Goal: Task Accomplishment & Management: Manage account settings

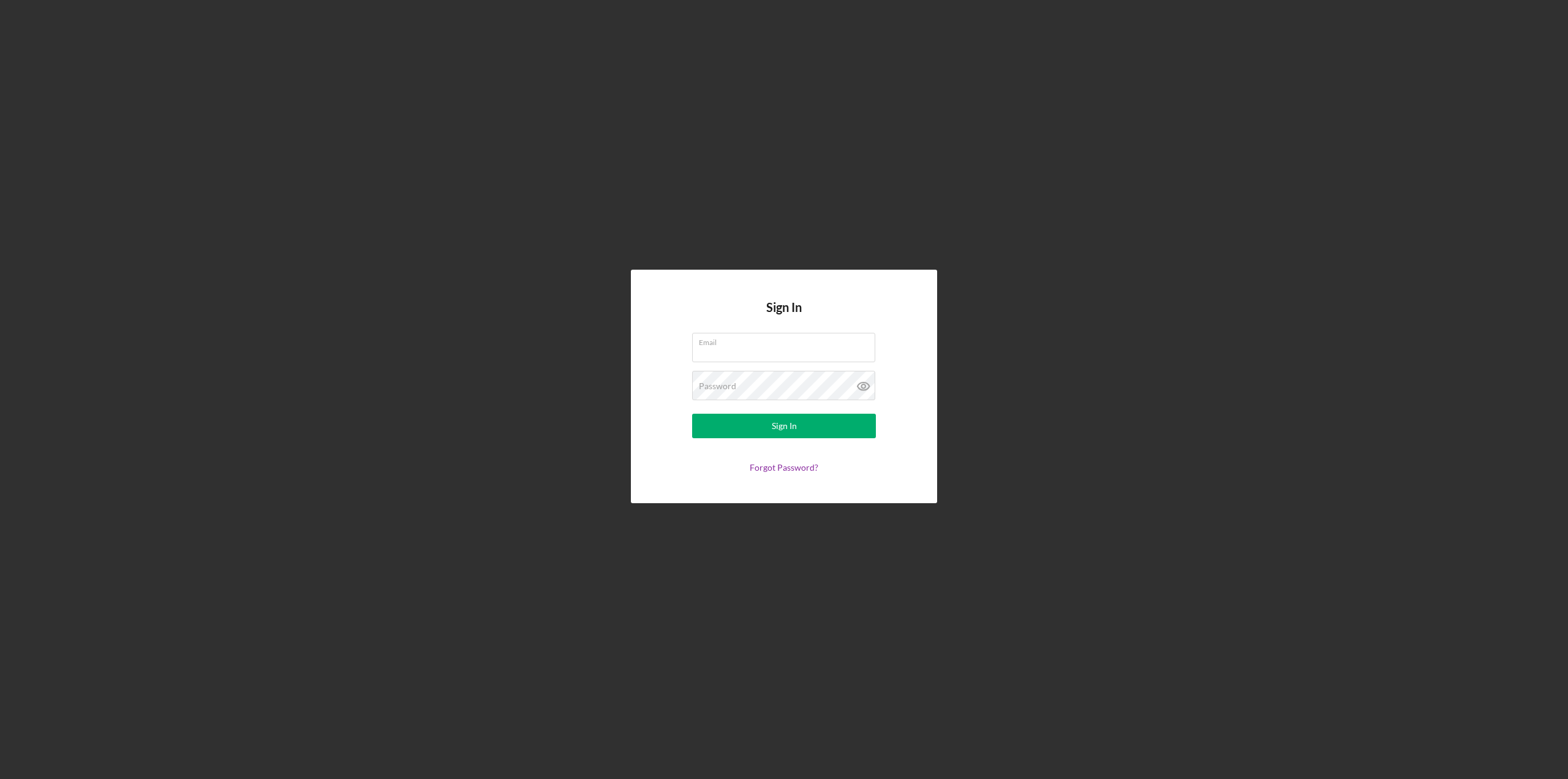
type input "[PERSON_NAME][EMAIL_ADDRESS][DOMAIN_NAME]"
click at [722, 426] on button "Sign In" at bounding box center [784, 425] width 184 height 25
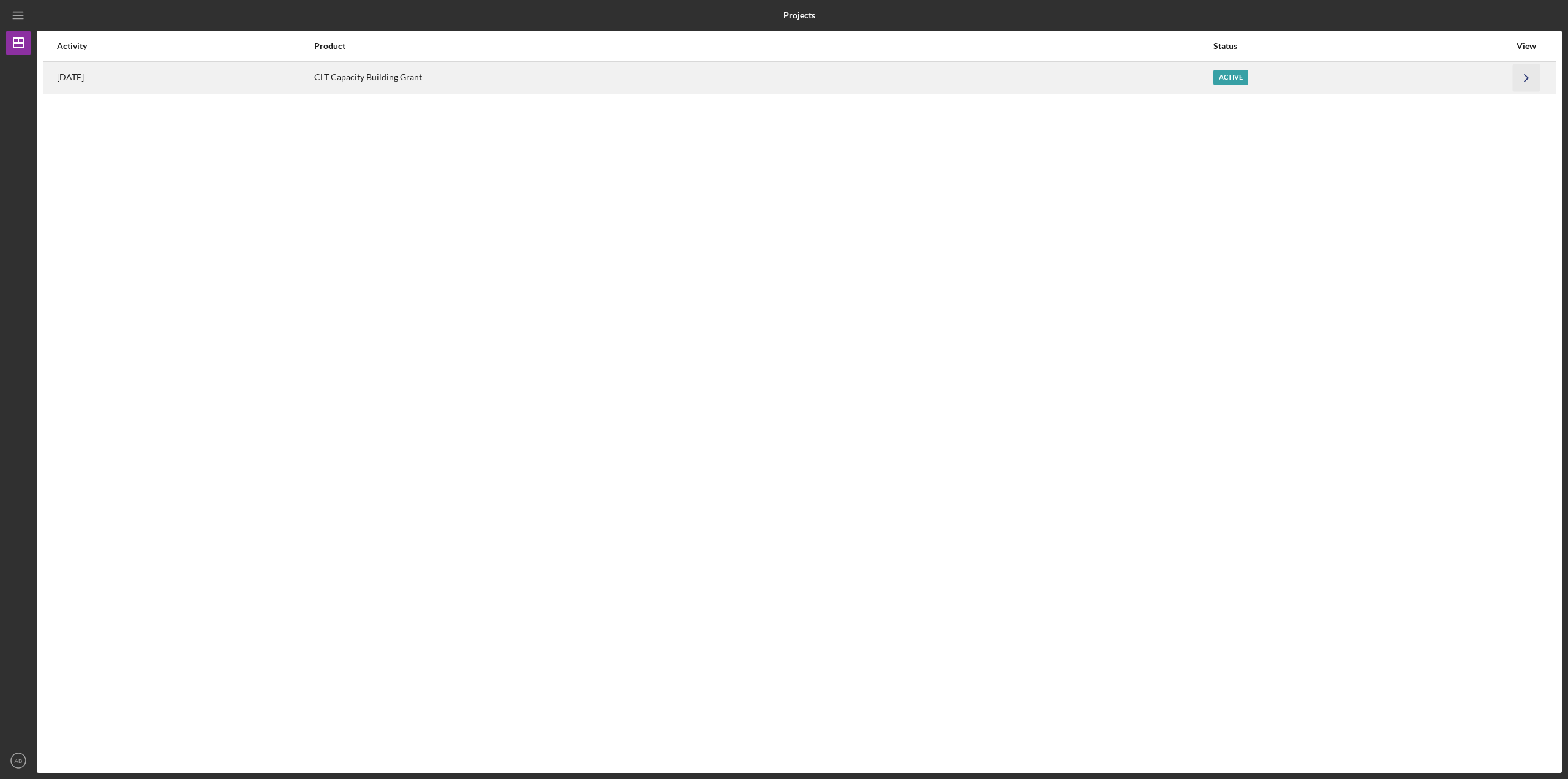
click at [1526, 79] on icon "Icon/Navigate" at bounding box center [1527, 78] width 28 height 28
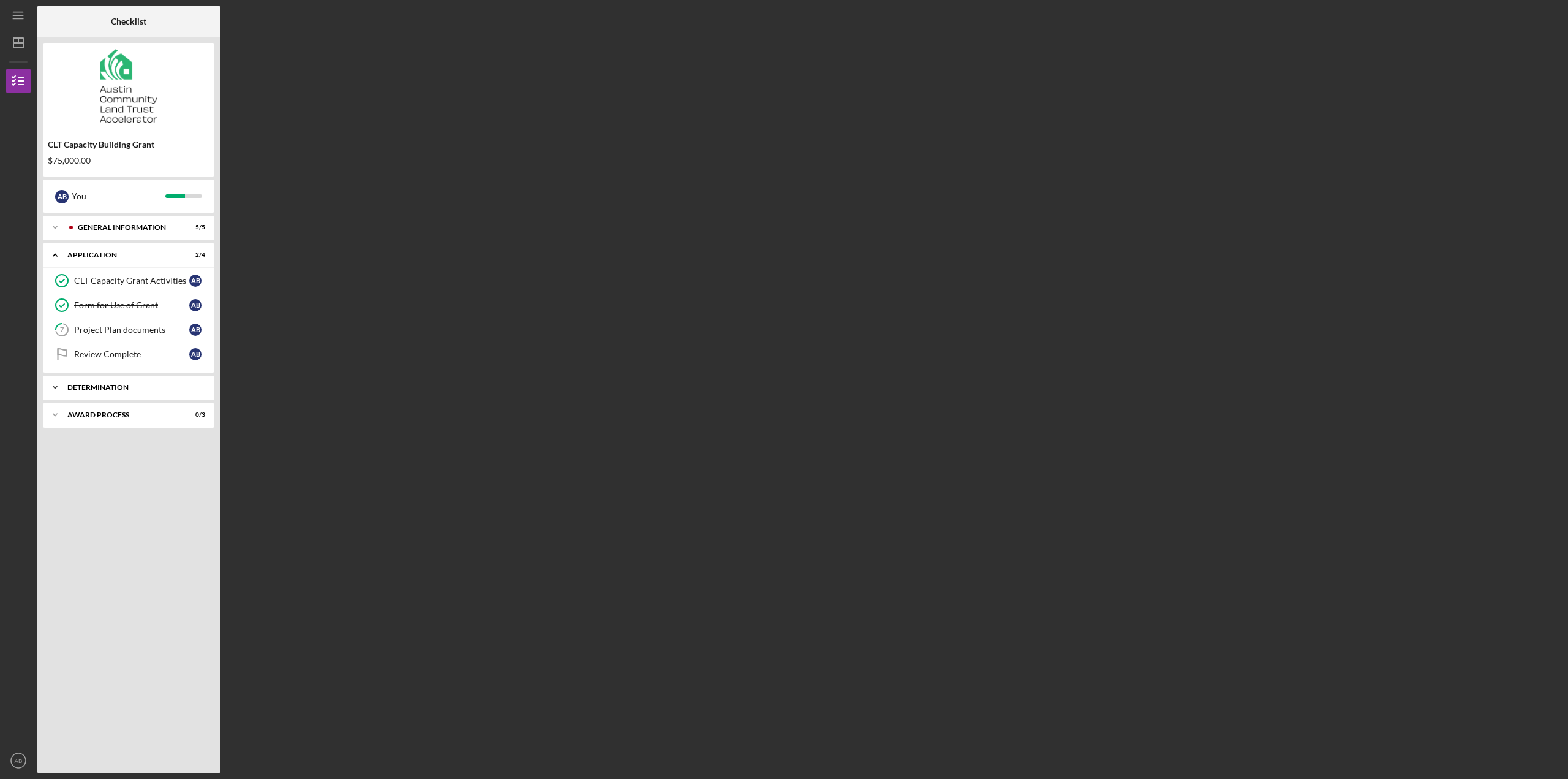
click at [111, 385] on div "Determination" at bounding box center [133, 387] width 131 height 7
click at [103, 416] on div "Decision" at bounding box center [131, 413] width 116 height 10
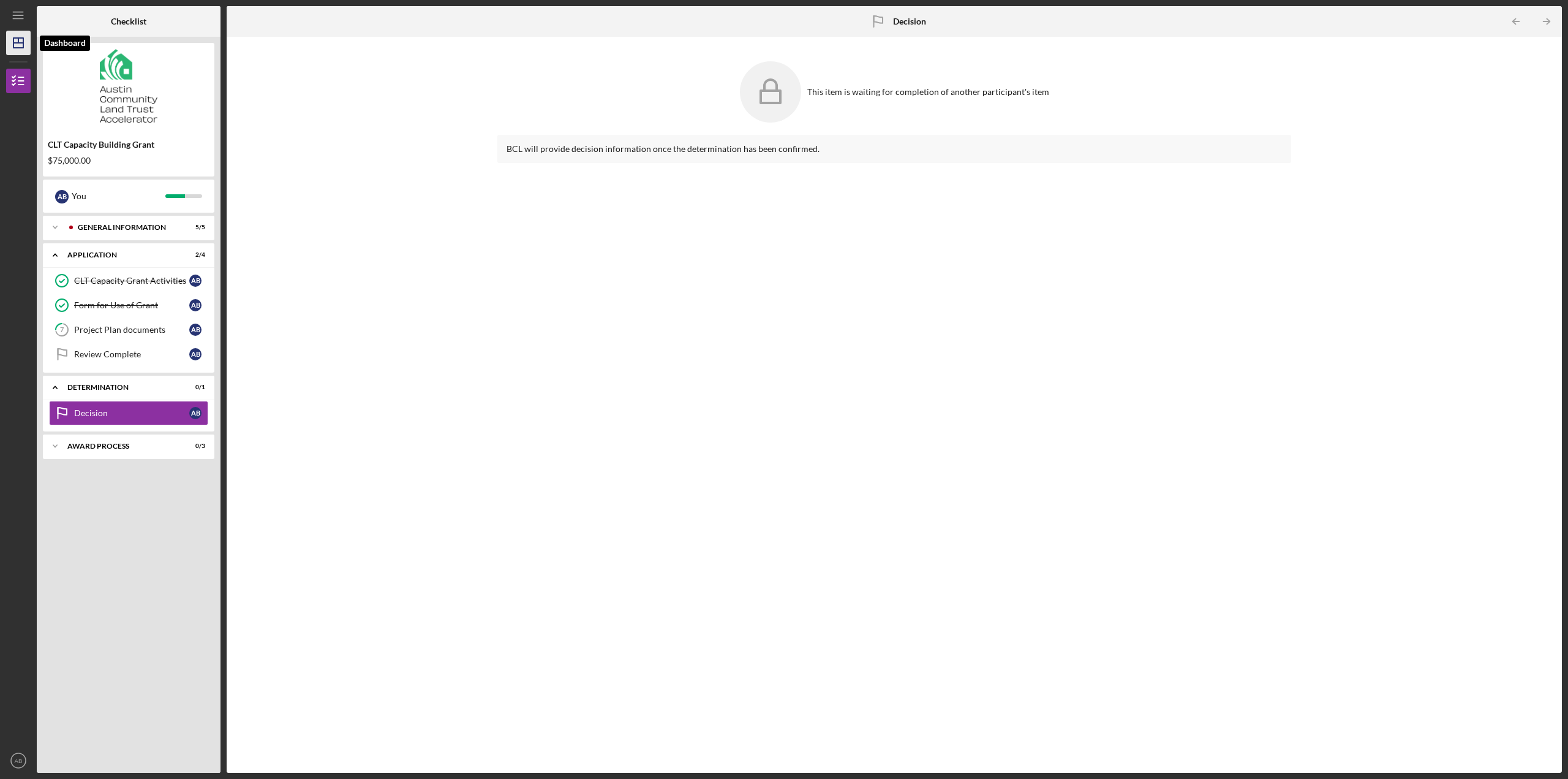
click at [20, 39] on icon "Icon/Dashboard" at bounding box center [18, 43] width 31 height 31
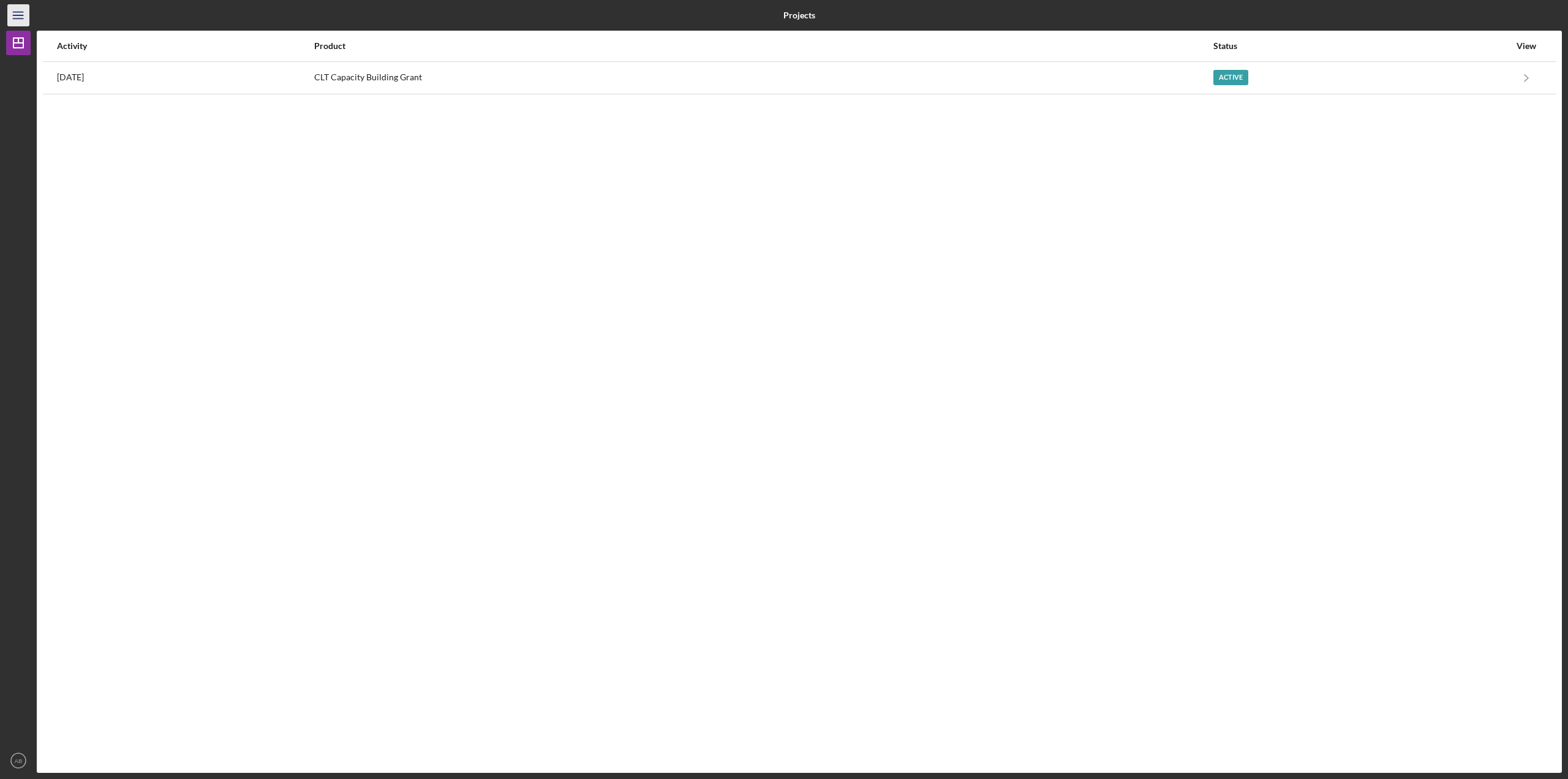
click at [17, 13] on icon "Icon/Menu" at bounding box center [19, 16] width 28 height 28
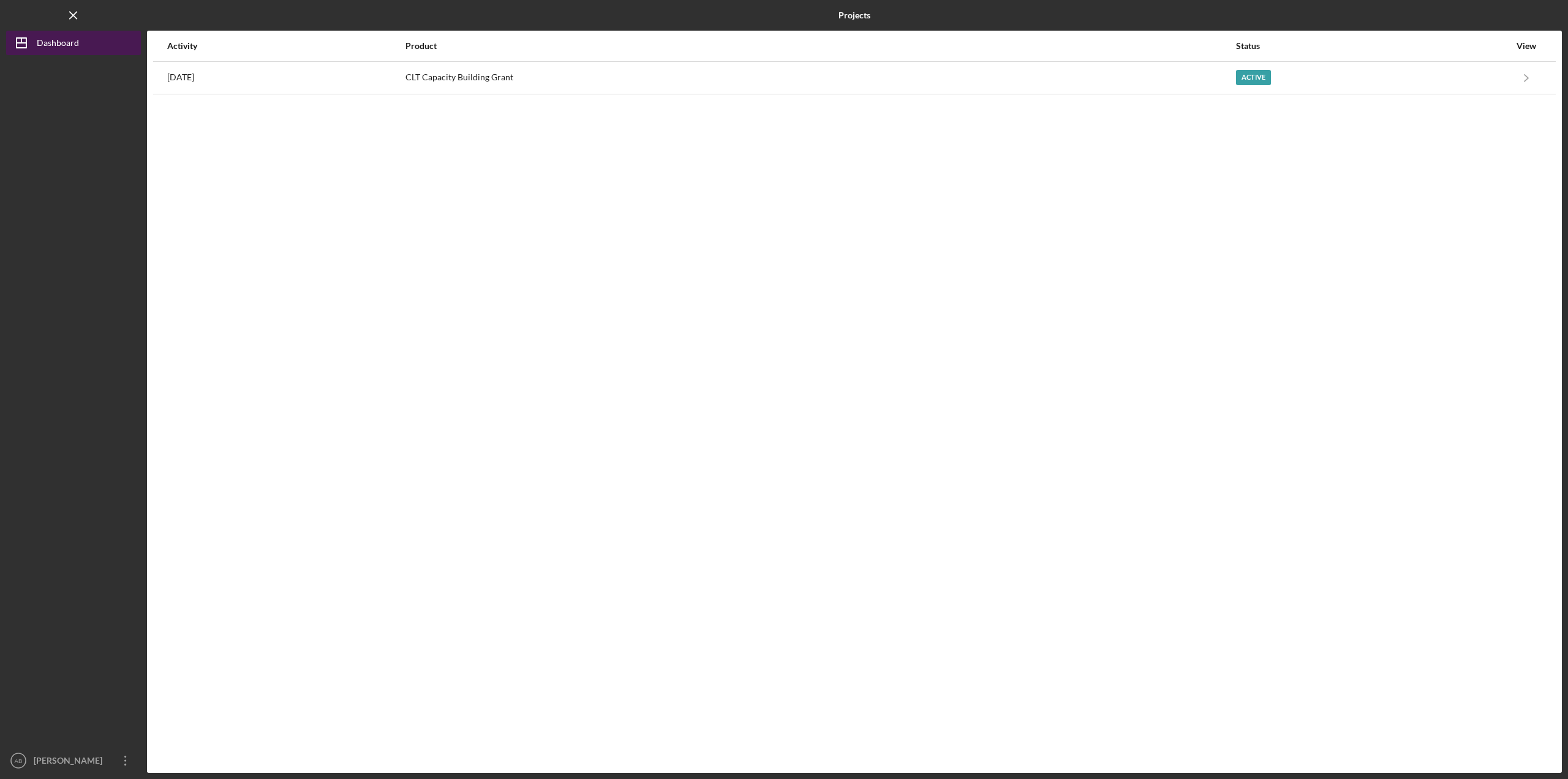
click at [22, 37] on icon "Icon/Dashboard" at bounding box center [21, 43] width 31 height 31
click at [20, 40] on icon "Icon/Dashboard" at bounding box center [21, 43] width 31 height 31
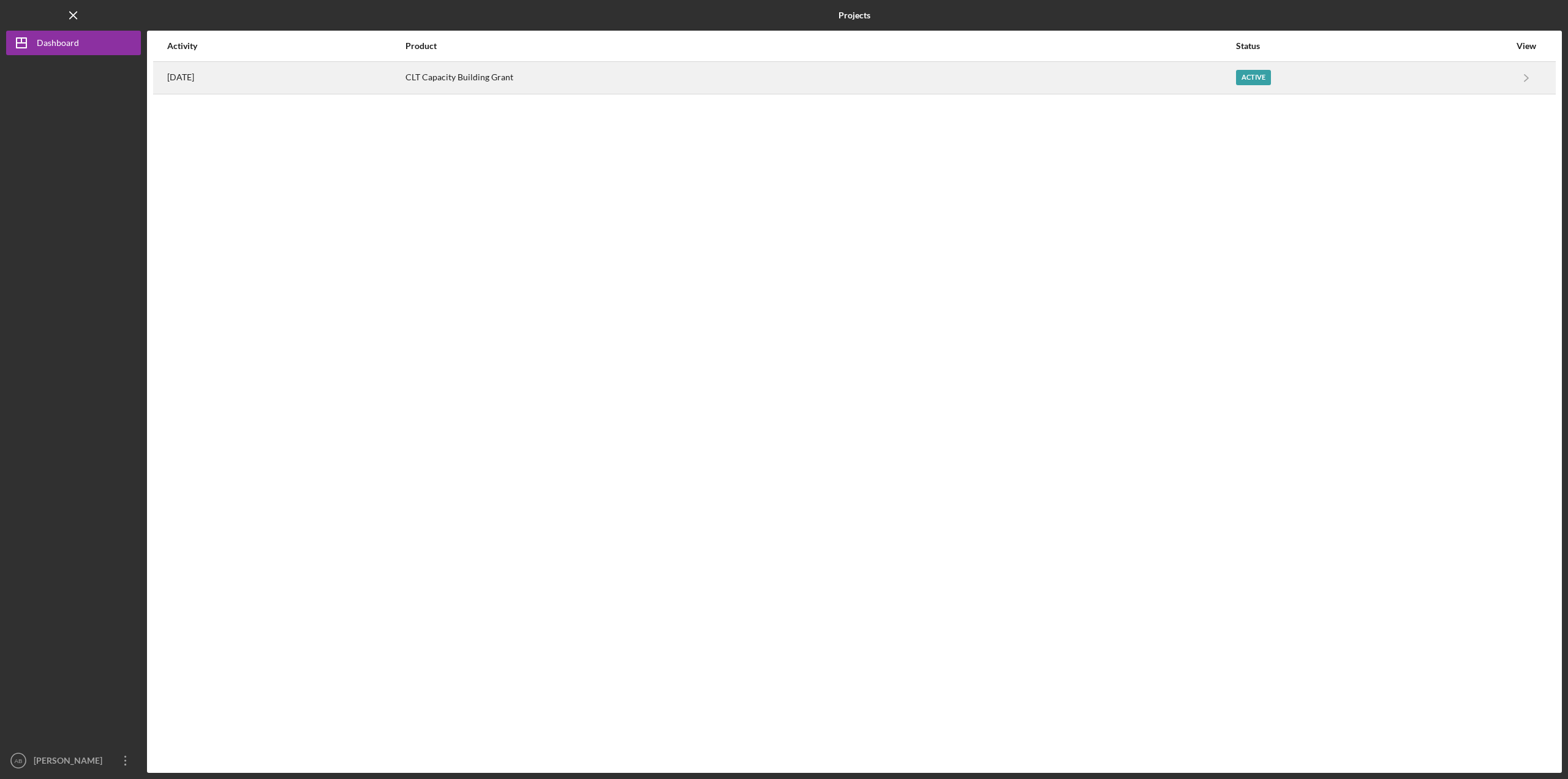
click at [1271, 79] on div "Active" at bounding box center [1253, 77] width 35 height 15
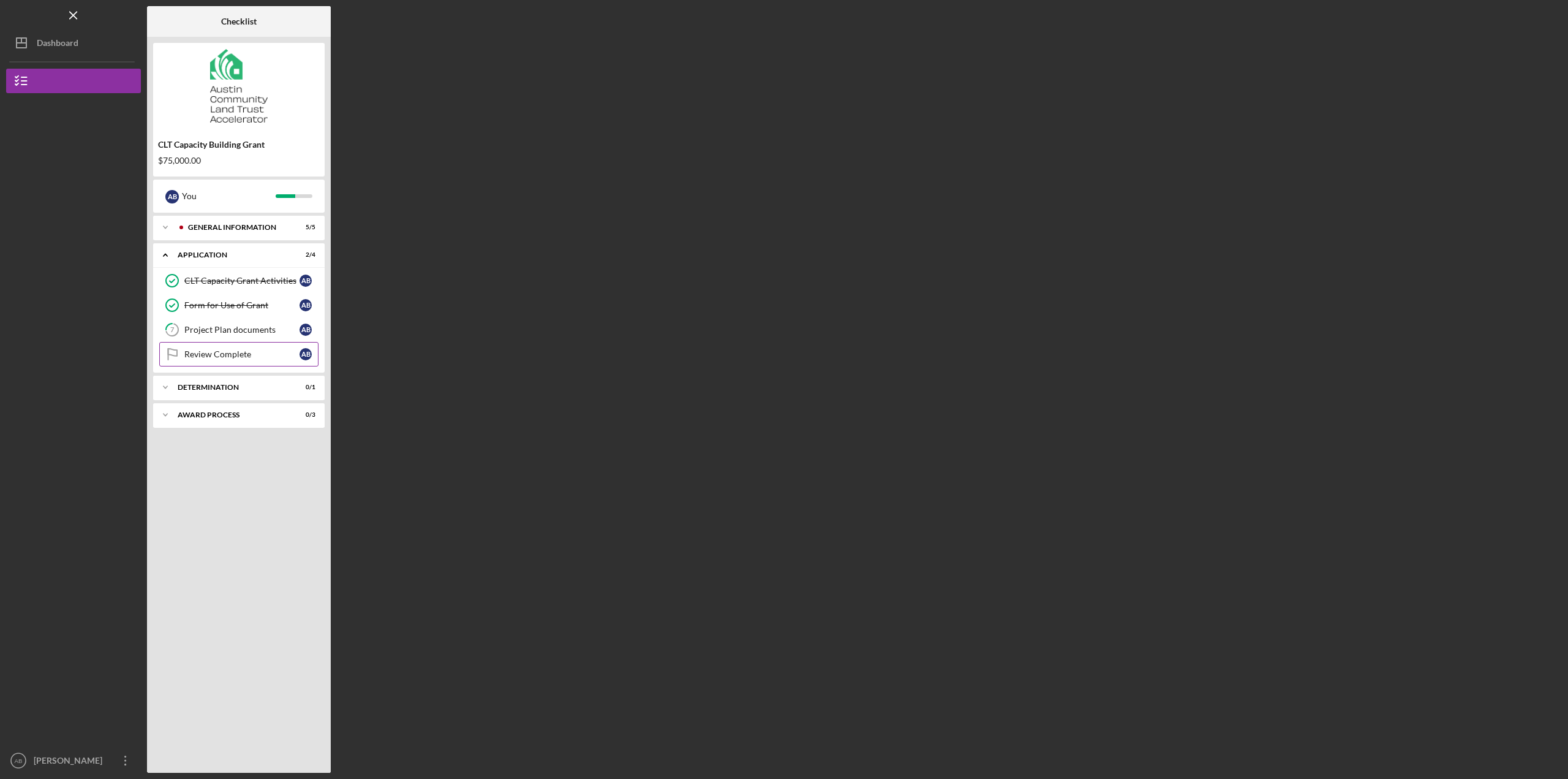
click at [236, 353] on div "Review Complete" at bounding box center [242, 355] width 116 height 10
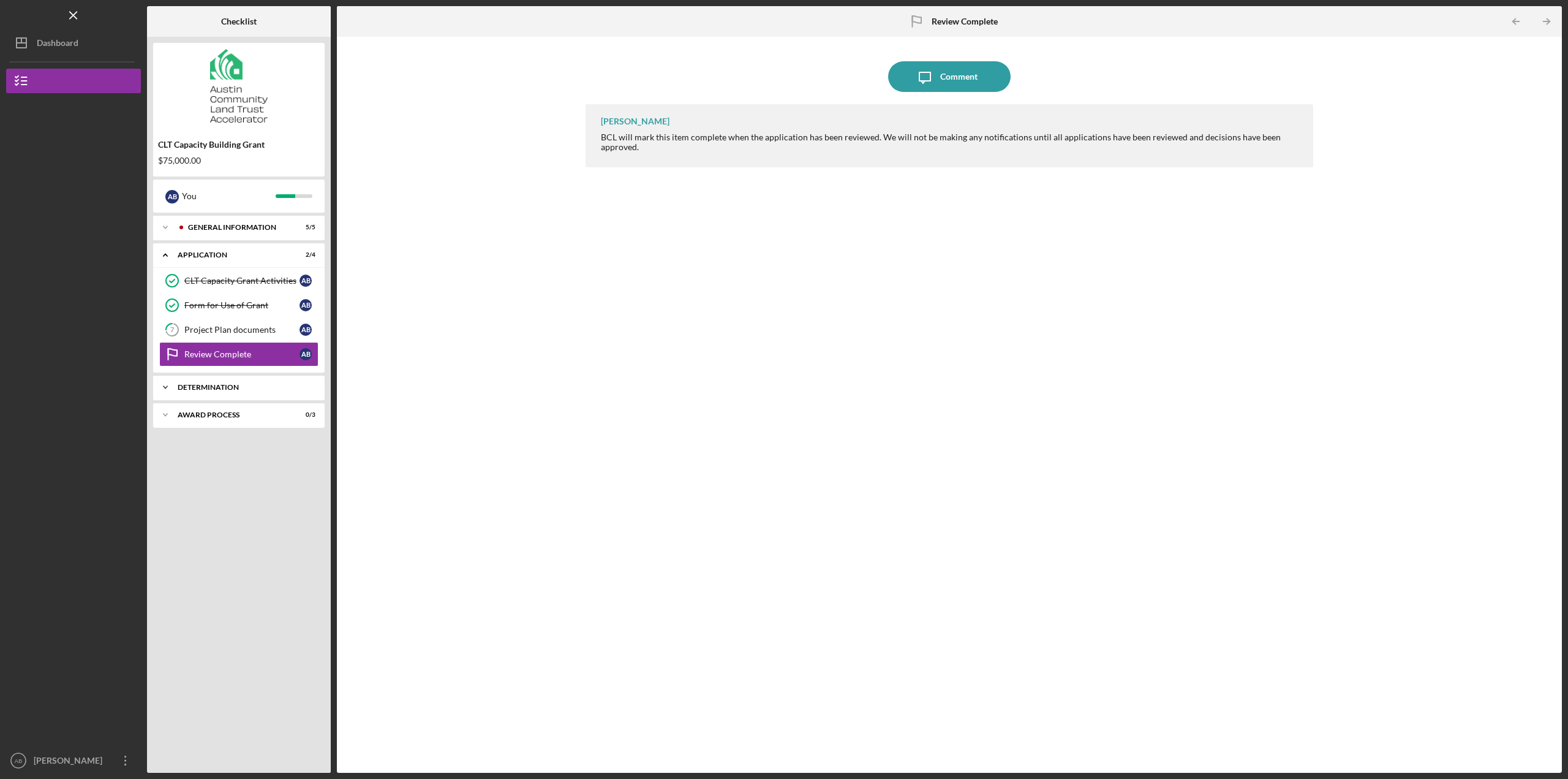
click at [209, 385] on div "Determination" at bounding box center [243, 387] width 131 height 7
click at [204, 416] on div "Decision" at bounding box center [242, 413] width 116 height 10
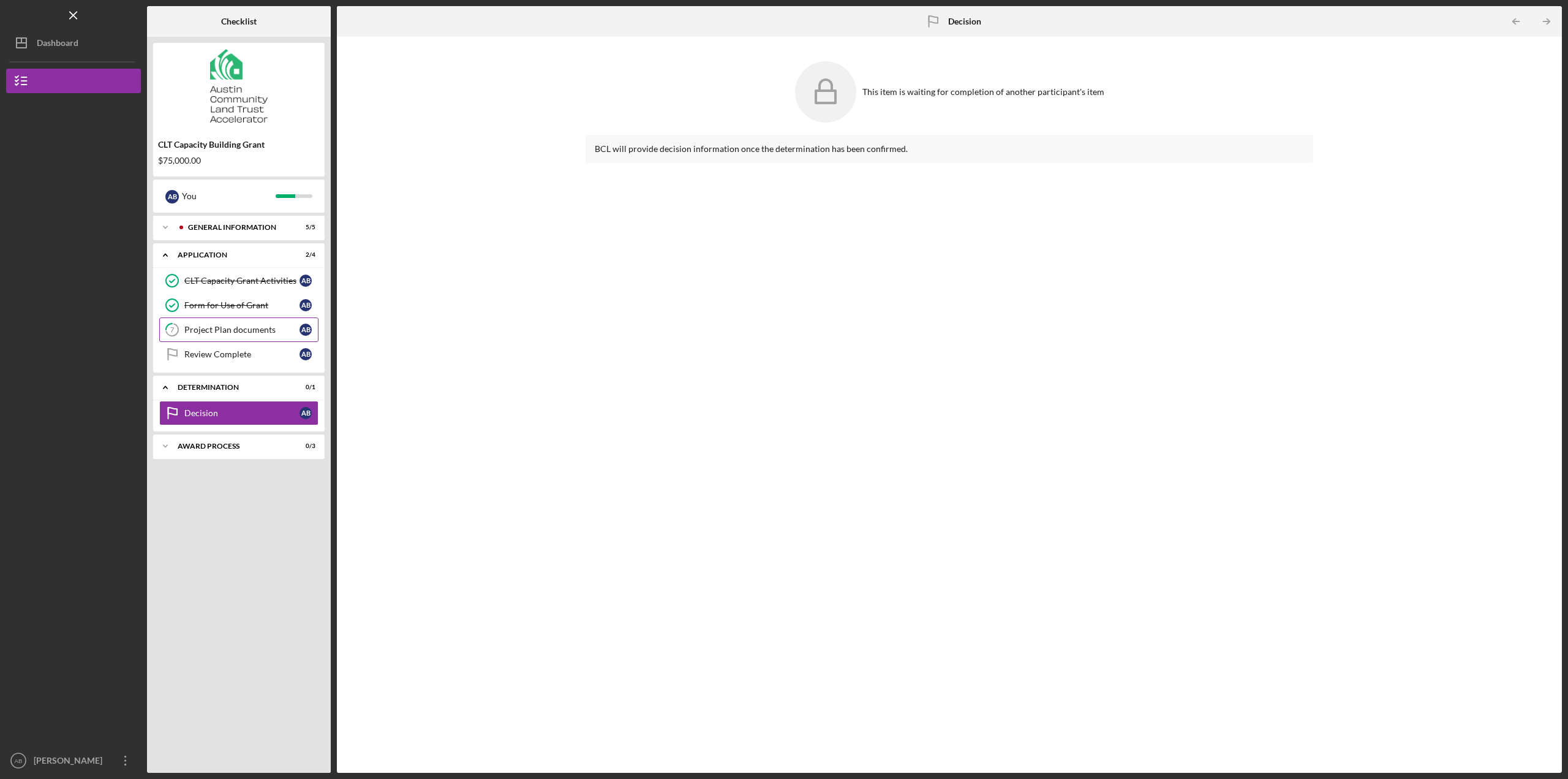
click at [222, 326] on div "Project Plan documents" at bounding box center [242, 330] width 116 height 10
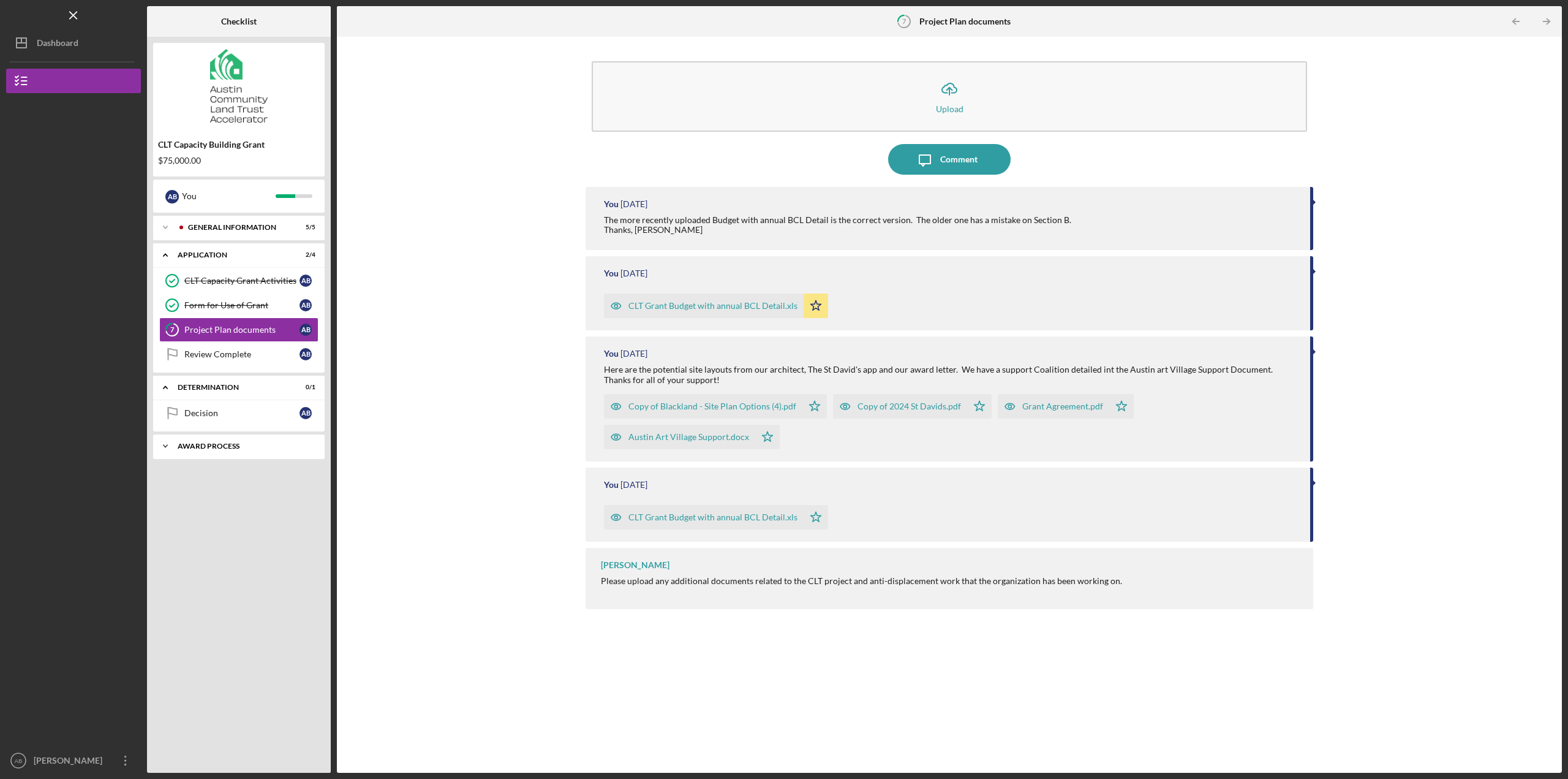
click at [244, 448] on div "Award Process" at bounding box center [243, 445] width 131 height 7
click at [227, 476] on div "ACH Information" at bounding box center [242, 472] width 116 height 10
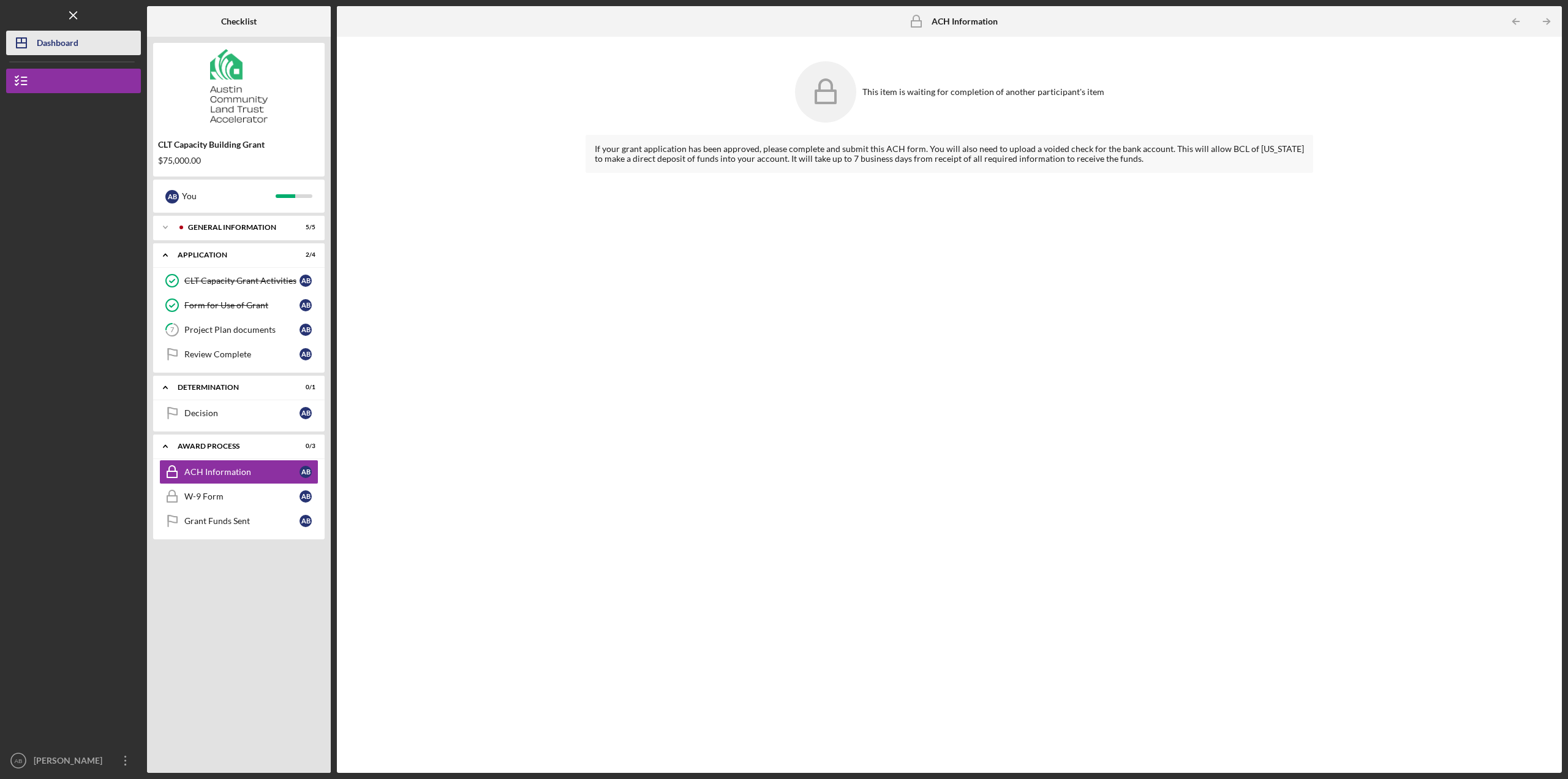
click at [41, 49] on div "Dashboard" at bounding box center [58, 45] width 42 height 28
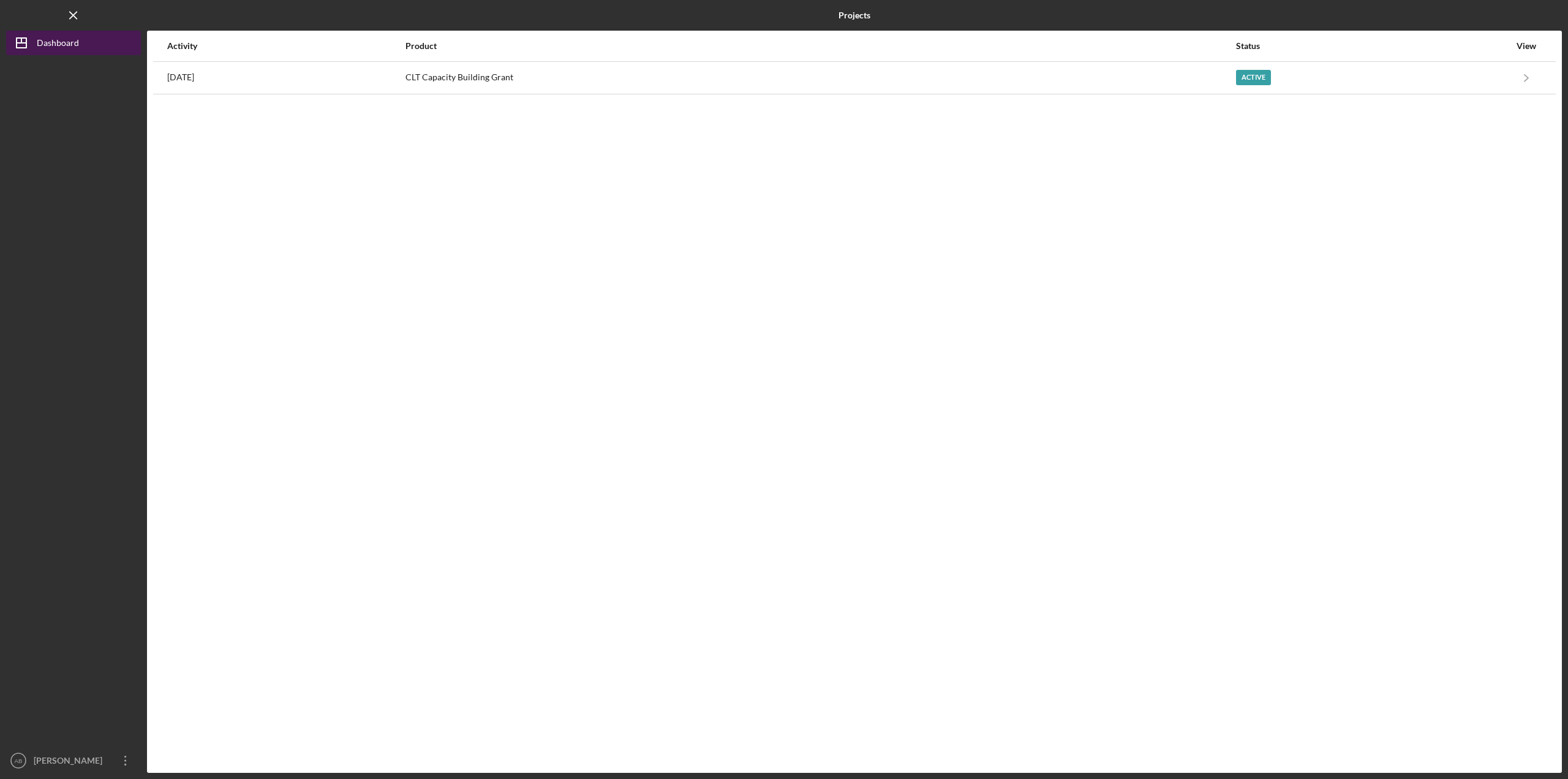
click at [39, 47] on div "Dashboard" at bounding box center [58, 45] width 42 height 28
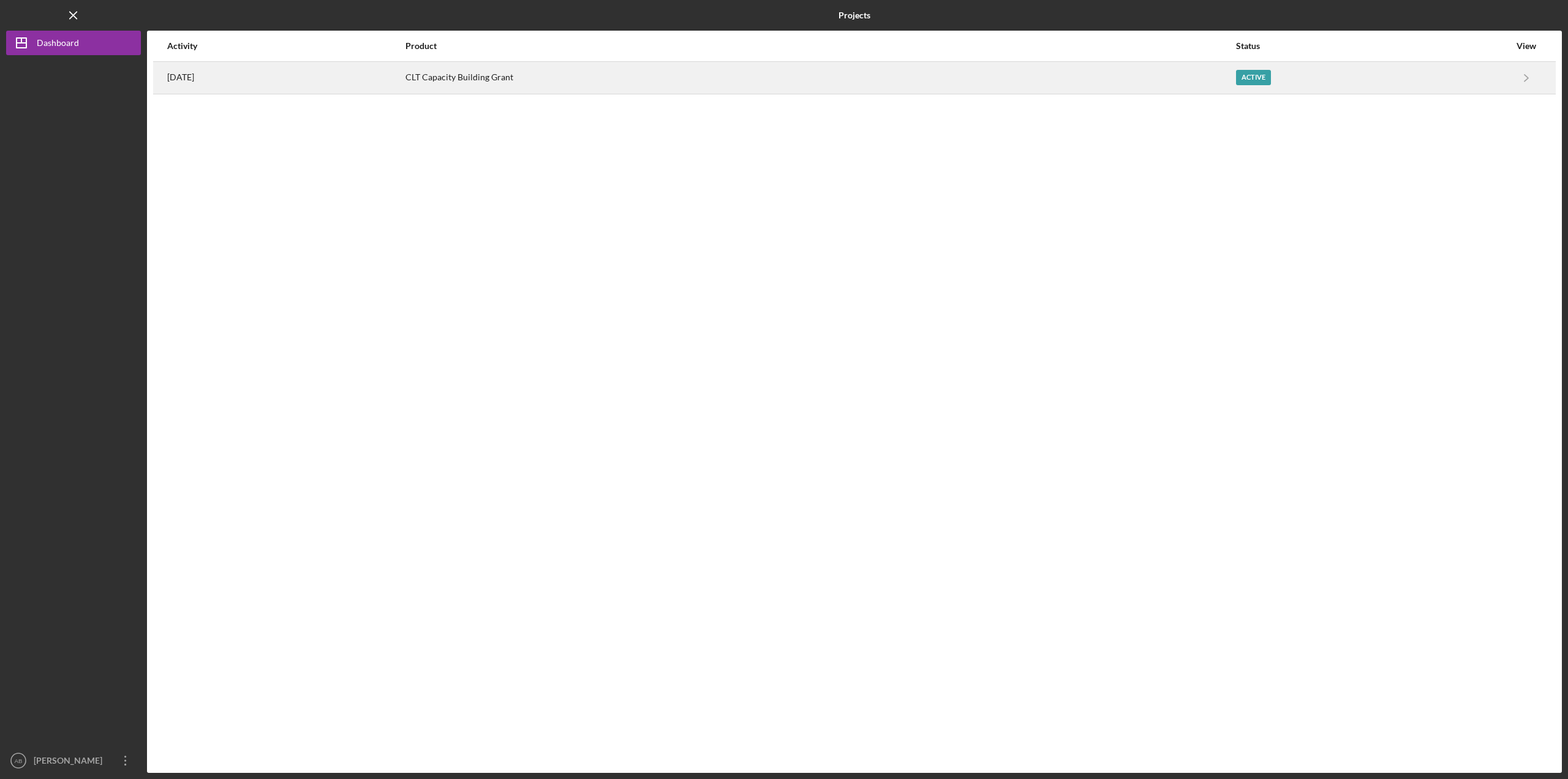
click at [366, 82] on div "[DATE]" at bounding box center [286, 78] width 237 height 31
